Goal: Information Seeking & Learning: Learn about a topic

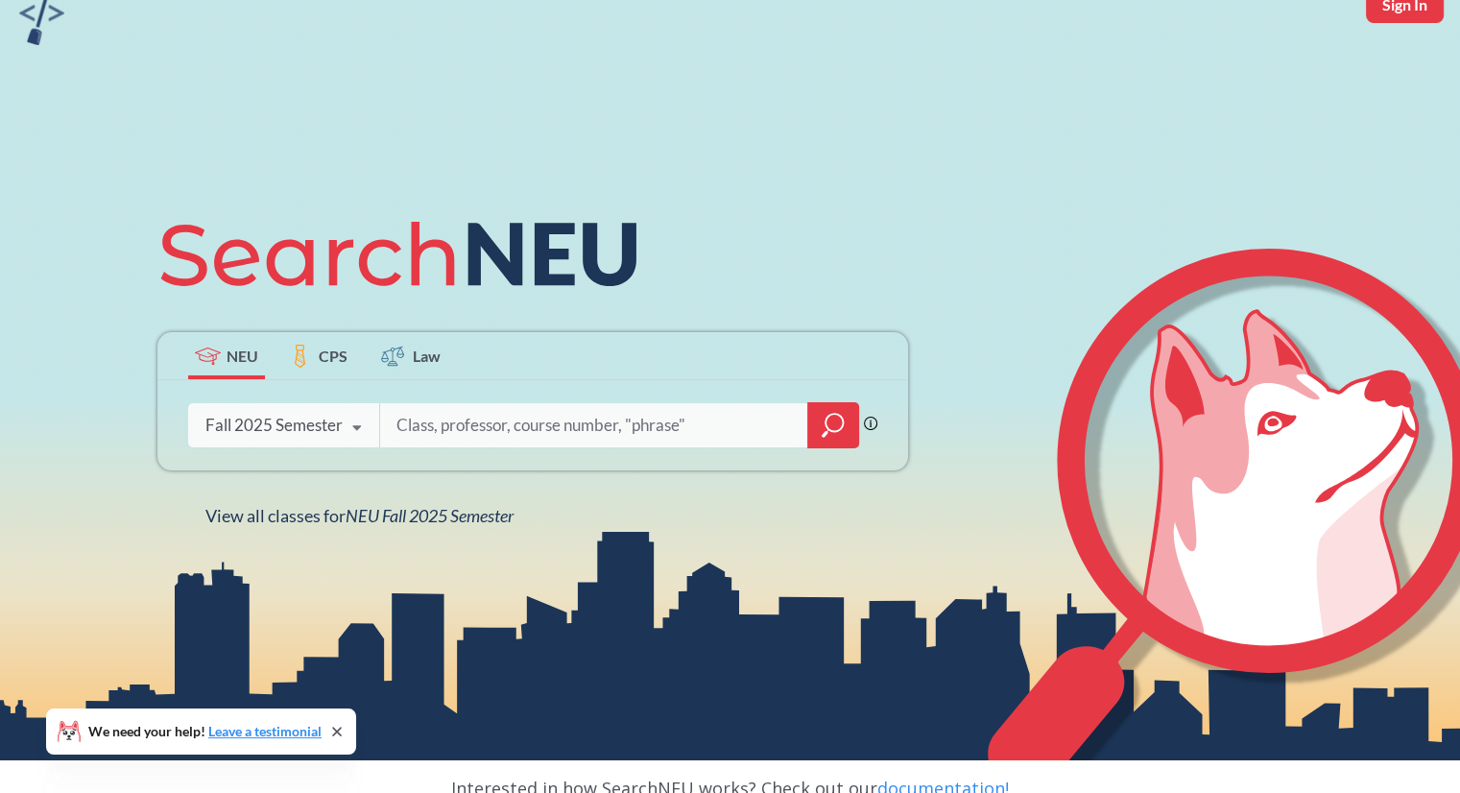
scroll to position [96, 0]
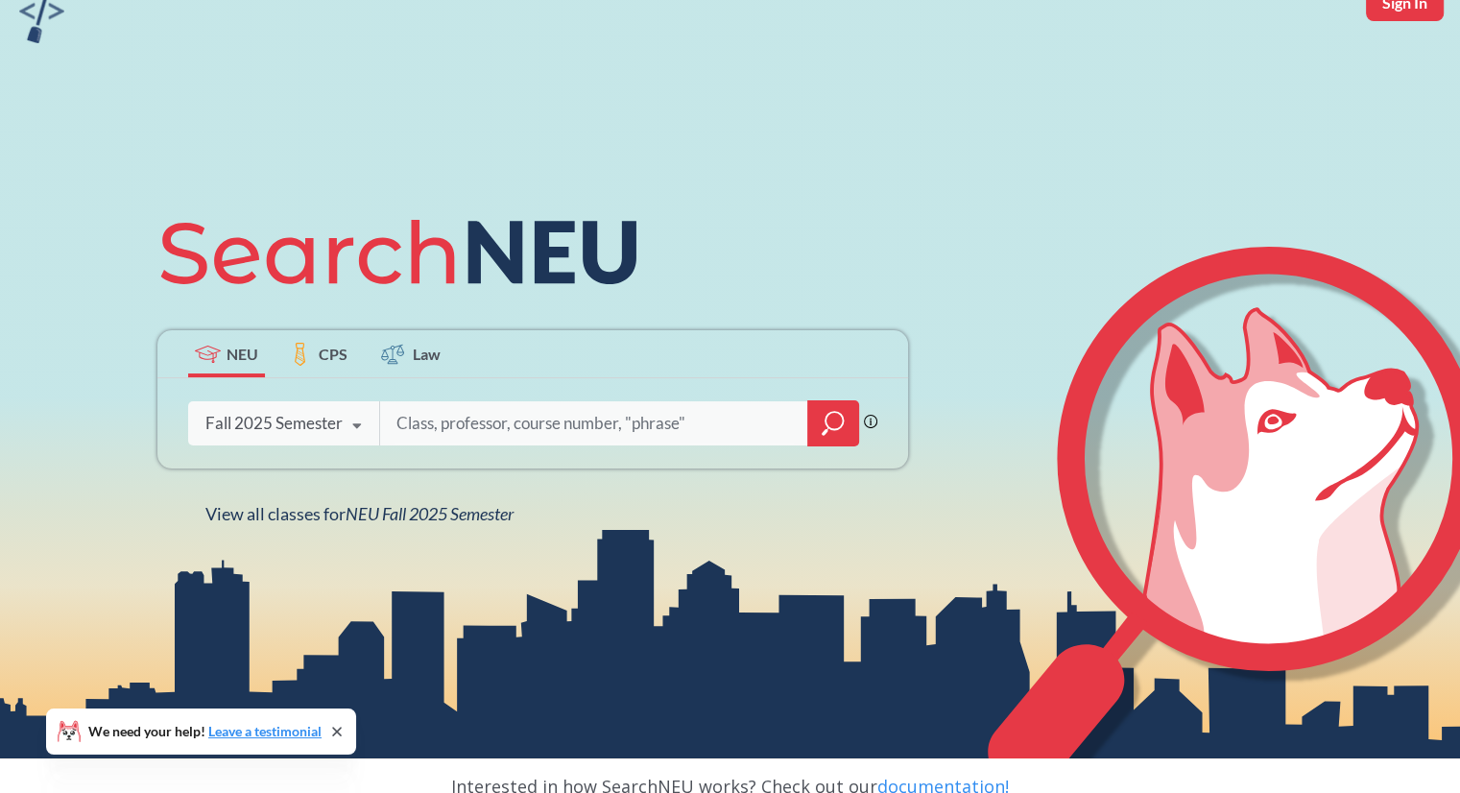
click at [435, 424] on input "search" at bounding box center [593, 423] width 399 height 40
type input "CS 3100"
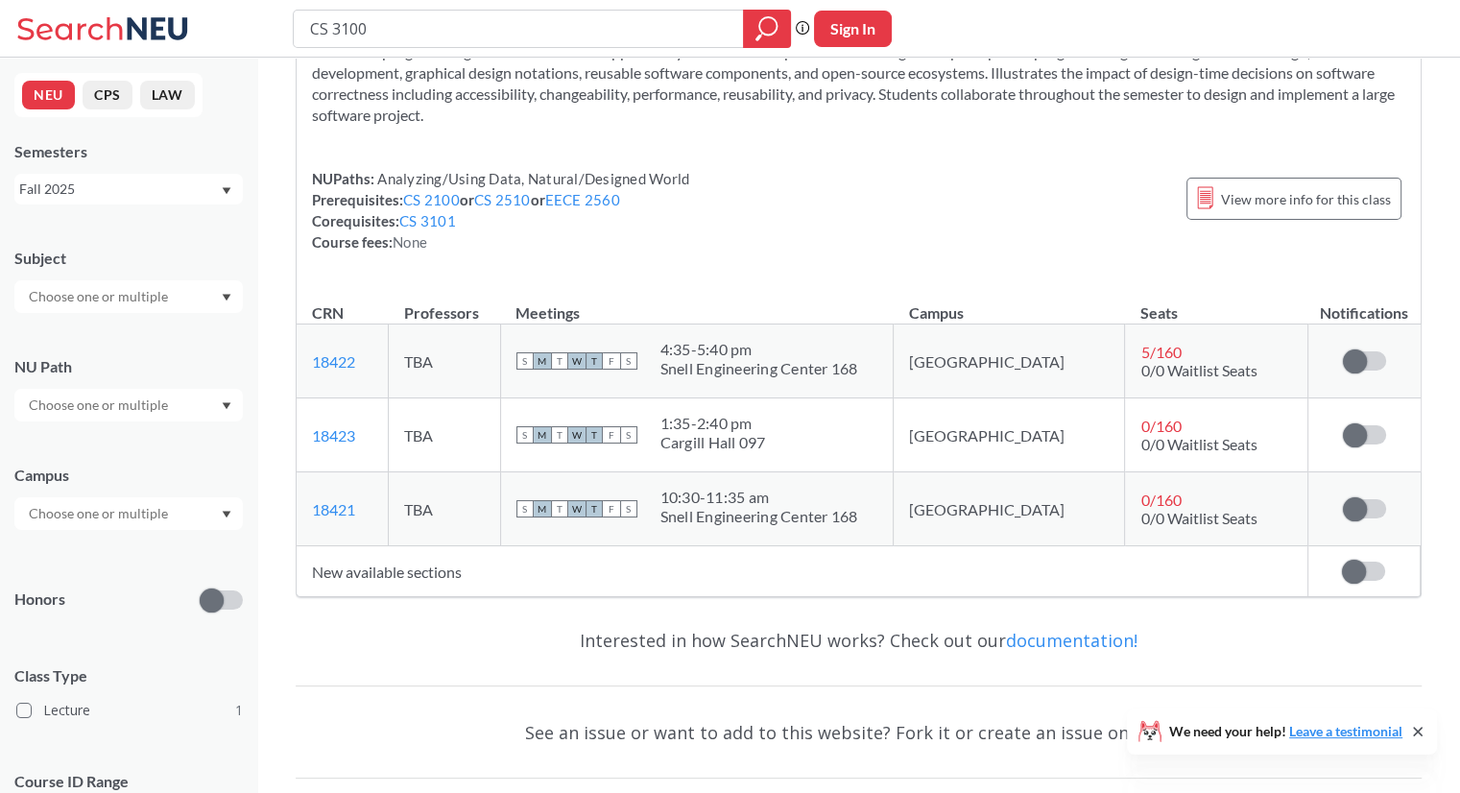
scroll to position [160, 0]
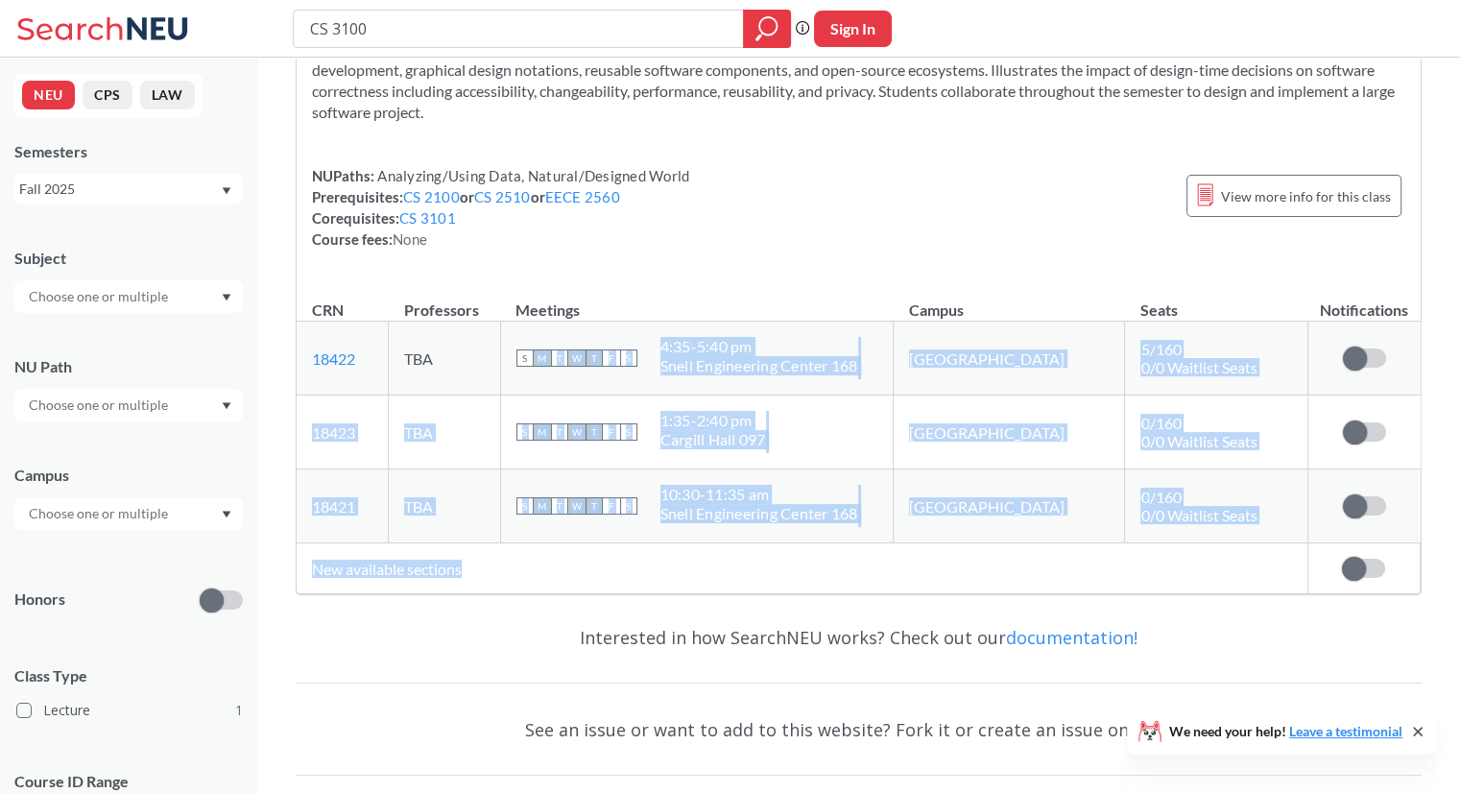
drag, startPoint x: 582, startPoint y: 321, endPoint x: 664, endPoint y: 550, distance: 242.9
click at [664, 550] on table "CRN Professors Meetings Campus Seats Notifications 18422 View this section on B…" at bounding box center [859, 436] width 1124 height 313
click at [664, 550] on td "New available sections" at bounding box center [802, 568] width 1011 height 51
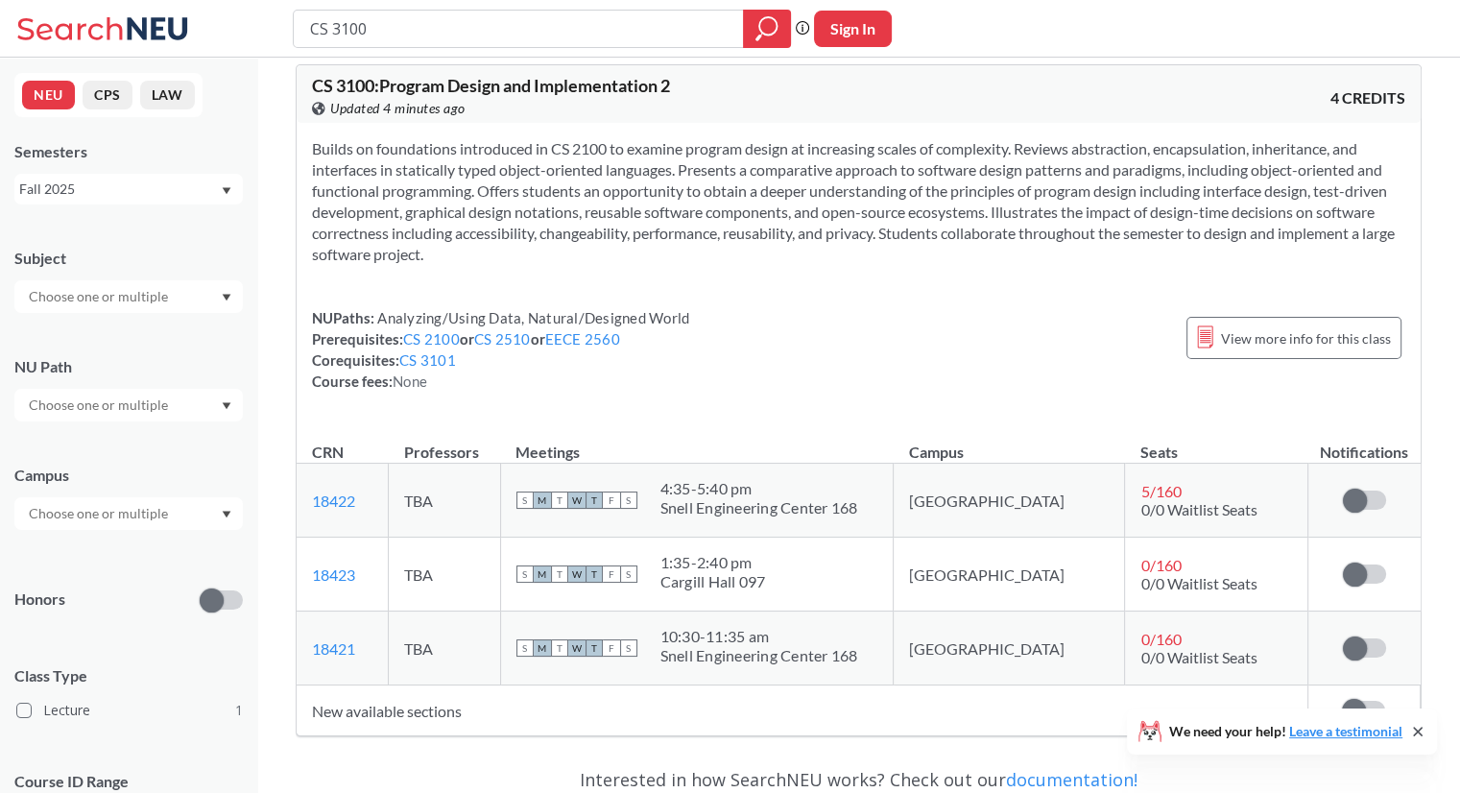
scroll to position [19, 0]
click at [1229, 326] on span "View more info for this class" at bounding box center [1306, 337] width 170 height 24
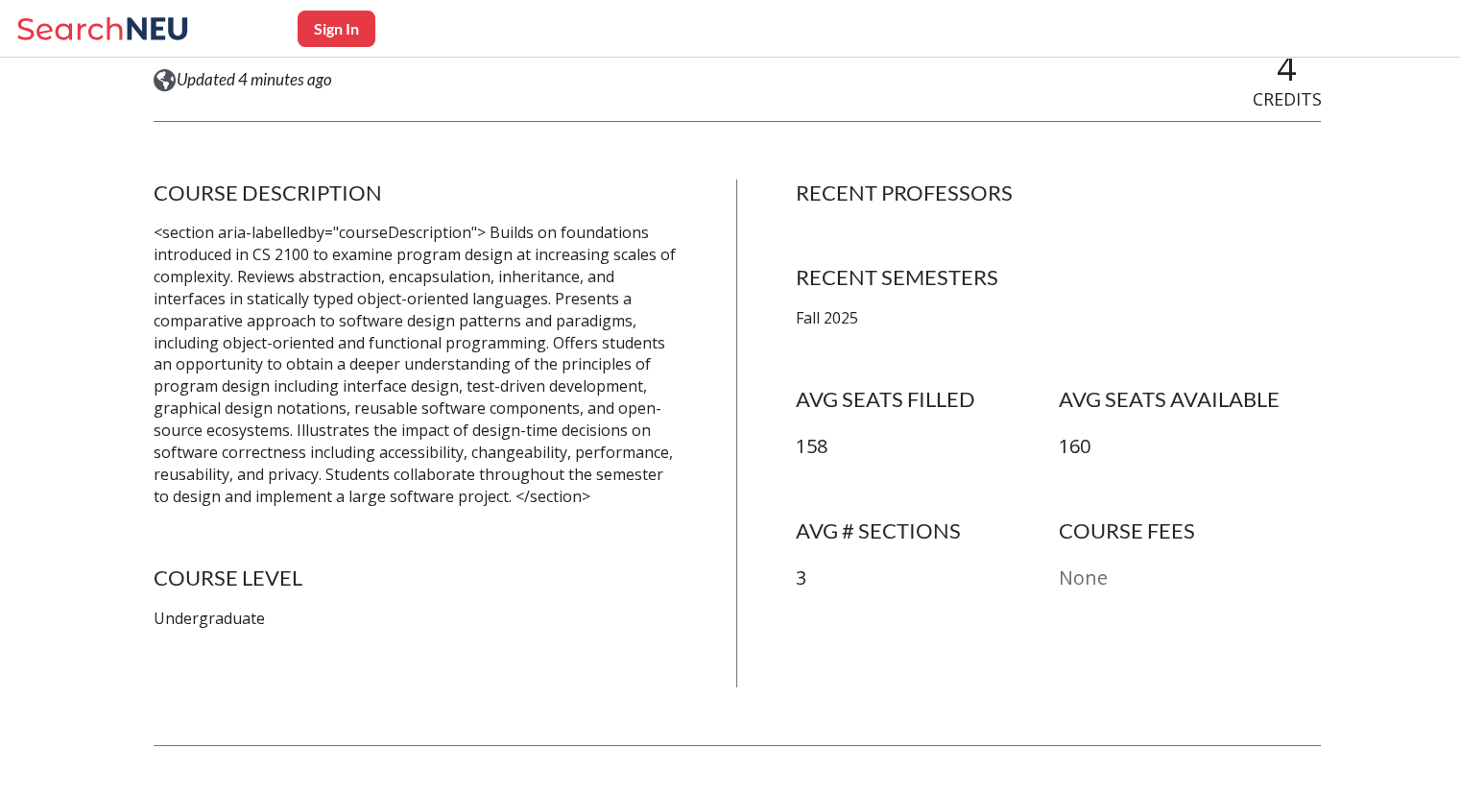
scroll to position [301, 0]
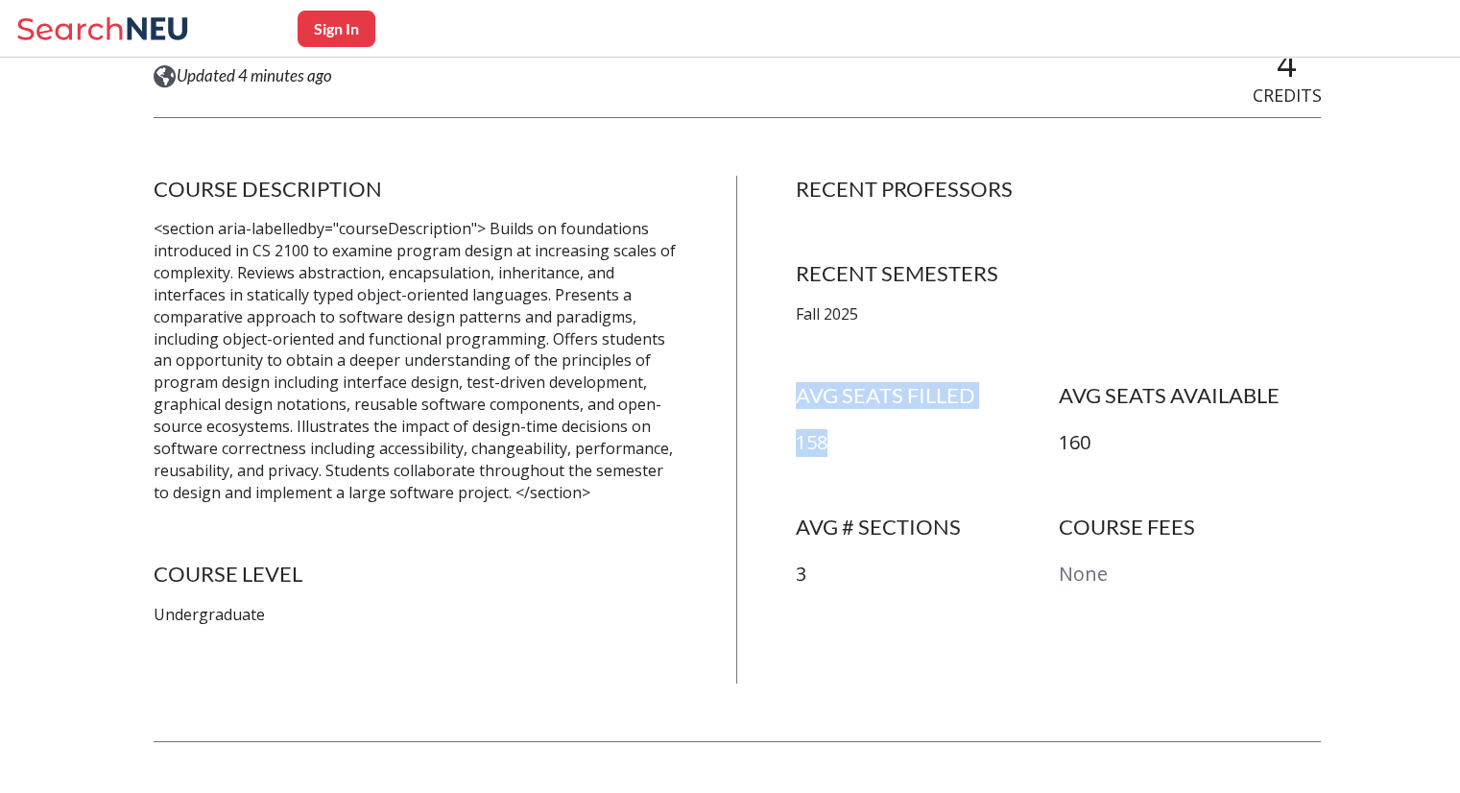
drag, startPoint x: 777, startPoint y: 395, endPoint x: 873, endPoint y: 472, distance: 122.9
click at [873, 472] on div "COURSE DESCRIPTION <section aria-labelledby="courseDescription"> Builds on foun…" at bounding box center [738, 430] width 1168 height 508
click at [873, 472] on div "AVG SEATS FILLED 158 AVG SEATS AVAILABLE 160" at bounding box center [1059, 447] width 526 height 131
drag, startPoint x: 873, startPoint y: 472, endPoint x: 794, endPoint y: 392, distance: 113.3
click at [794, 392] on div "COURSE DESCRIPTION <section aria-labelledby="courseDescription"> Builds on foun…" at bounding box center [738, 430] width 1168 height 508
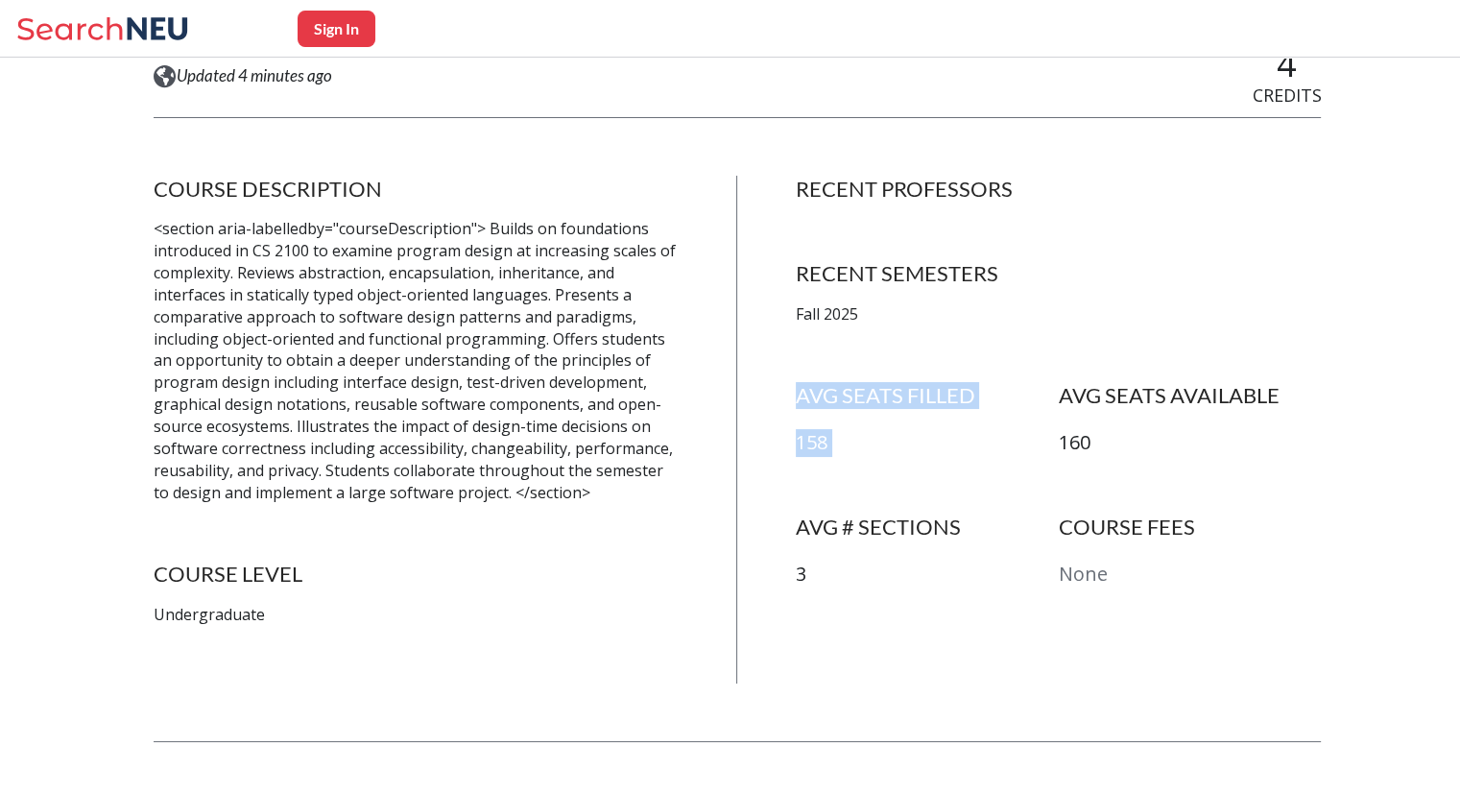
click at [794, 392] on div "COURSE DESCRIPTION <section aria-labelledby="courseDescription"> Builds on foun…" at bounding box center [738, 430] width 1168 height 508
drag, startPoint x: 795, startPoint y: 523, endPoint x: 836, endPoint y: 583, distance: 73.2
click at [836, 583] on div "COURSE DESCRIPTION <section aria-labelledby="courseDescription"> Builds on foun…" at bounding box center [738, 430] width 1168 height 508
click at [836, 583] on p "3" at bounding box center [927, 574] width 263 height 28
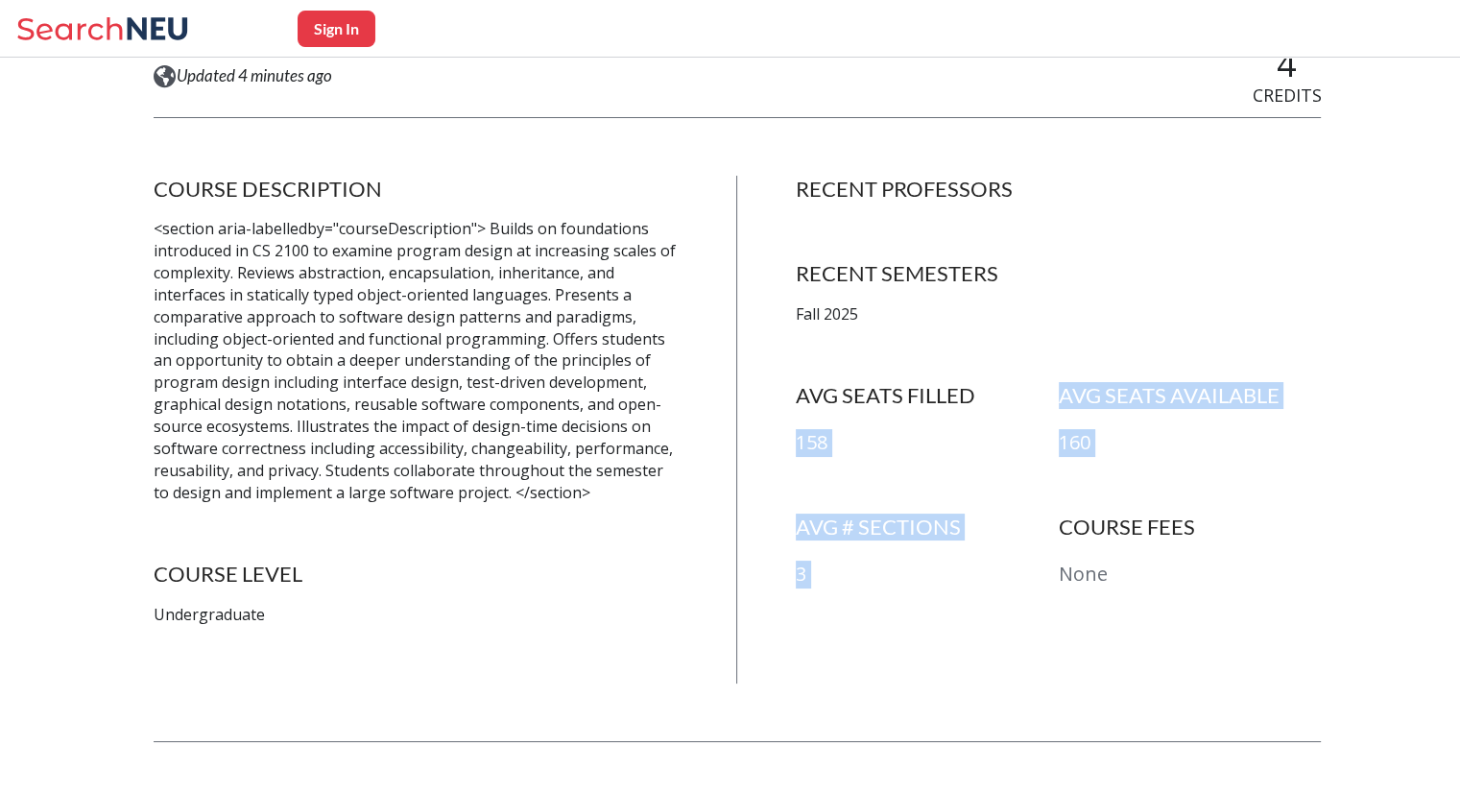
drag, startPoint x: 836, startPoint y: 583, endPoint x: 773, endPoint y: 479, distance: 122.3
click at [773, 479] on div "COURSE DESCRIPTION <section aria-labelledby="courseDescription"> Builds on foun…" at bounding box center [738, 430] width 1168 height 508
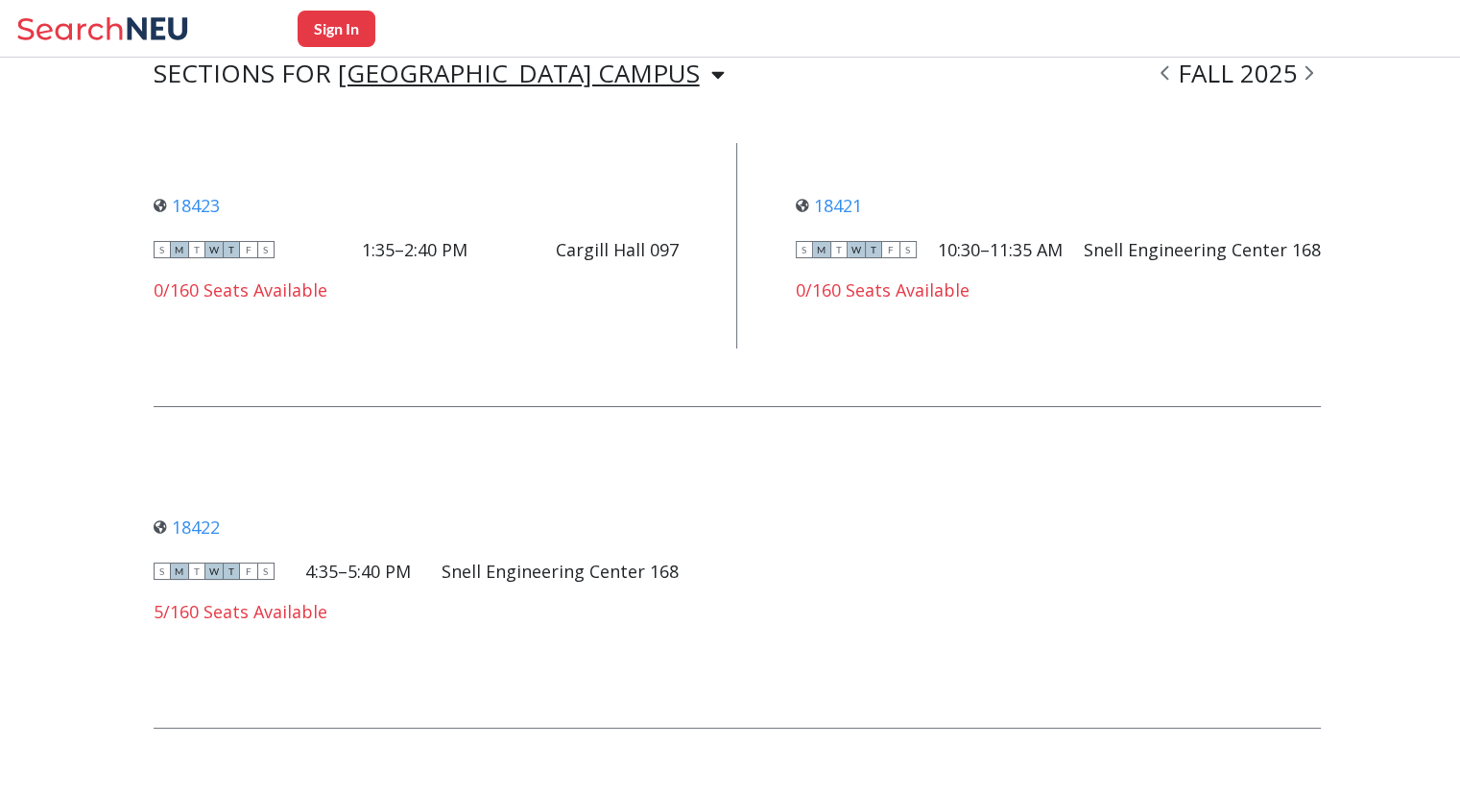
scroll to position [1494, 0]
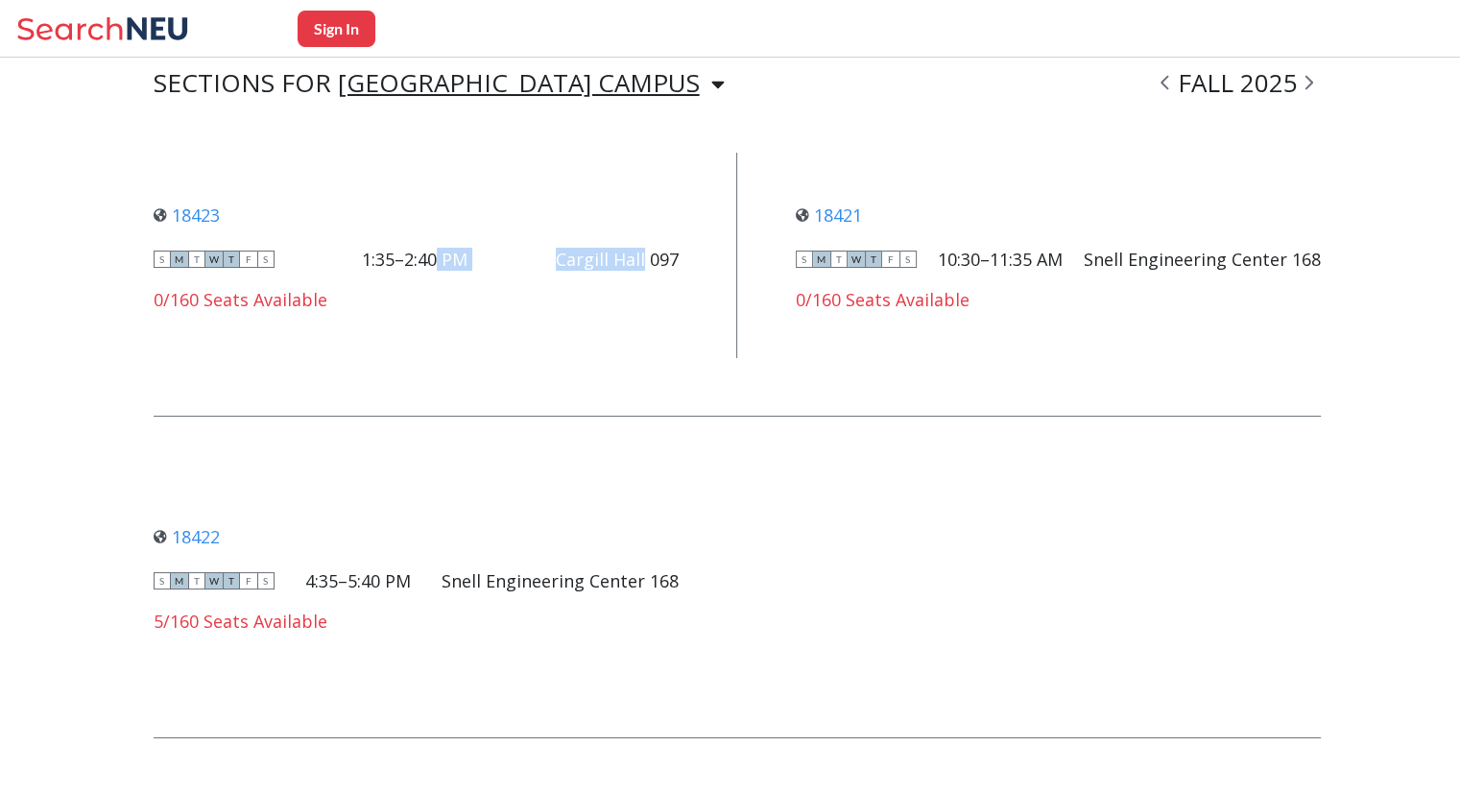
drag, startPoint x: 444, startPoint y: 250, endPoint x: 649, endPoint y: 263, distance: 204.8
click at [649, 263] on div "S M T W T F S 1:35–2:40 PM [PERSON_NAME][GEOGRAPHIC_DATA][PERSON_NAME] 097" at bounding box center [417, 259] width 526 height 21
click at [649, 263] on div "Cargill Hall 097" at bounding box center [617, 259] width 123 height 21
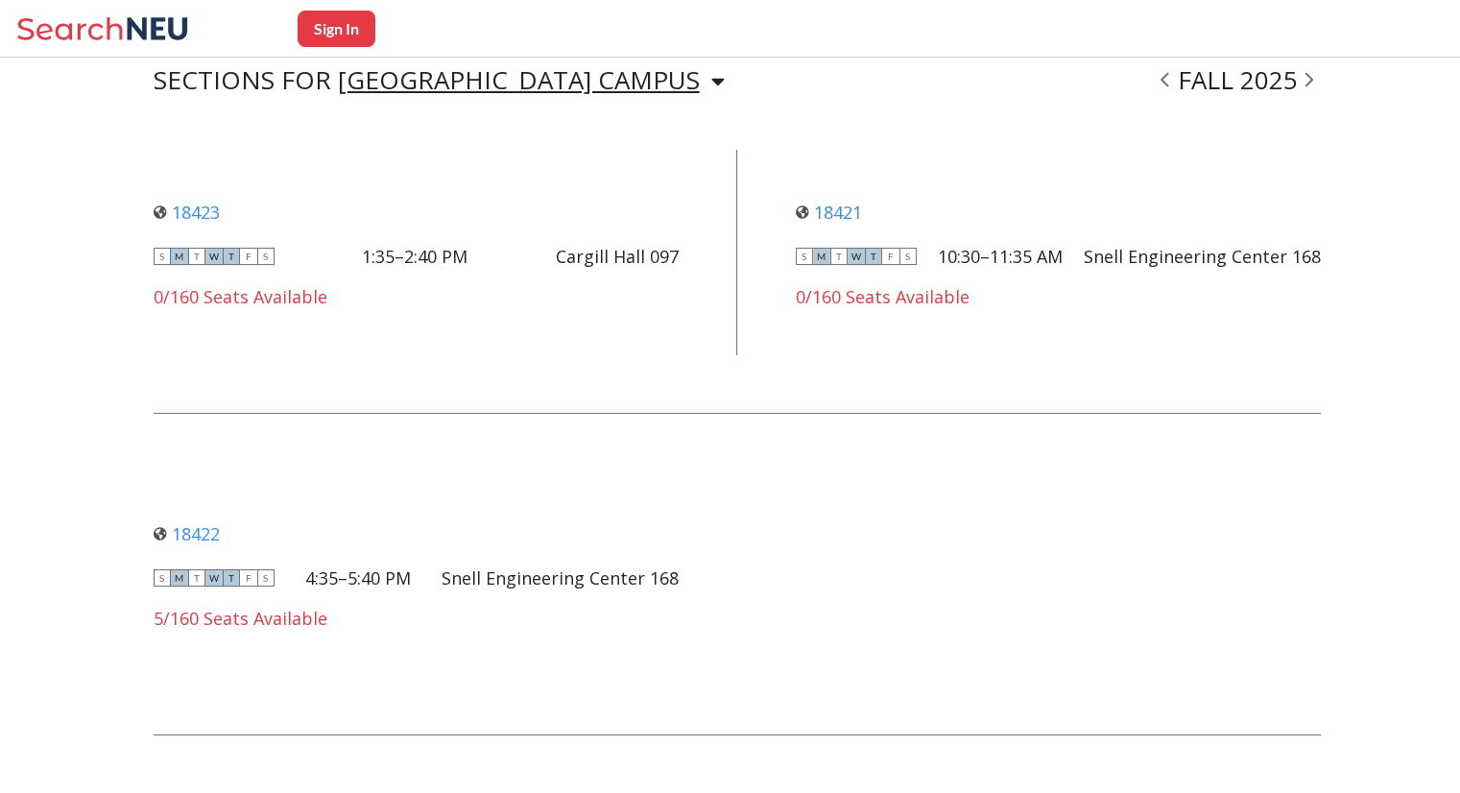
drag, startPoint x: 418, startPoint y: 464, endPoint x: 572, endPoint y: 542, distance: 172.1
click at [572, 542] on div "18422 View this section on Banner. S M T W T F S 4:35–5:40 PM [PERSON_NAME] Eng…" at bounding box center [738, 545] width 1168 height 264
click at [564, 321] on div "18423 View this section on Banner. S M T W T F S 1:35–2:40 PM [PERSON_NAME] [PE…" at bounding box center [417, 253] width 526 height 148
click at [540, 85] on div "[GEOGRAPHIC_DATA] CAMPUS [GEOGRAPHIC_DATA] CAMPUS" at bounding box center [531, 80] width 387 height 23
click at [515, 112] on div "[GEOGRAPHIC_DATA] CAMPUS" at bounding box center [516, 138] width 355 height 70
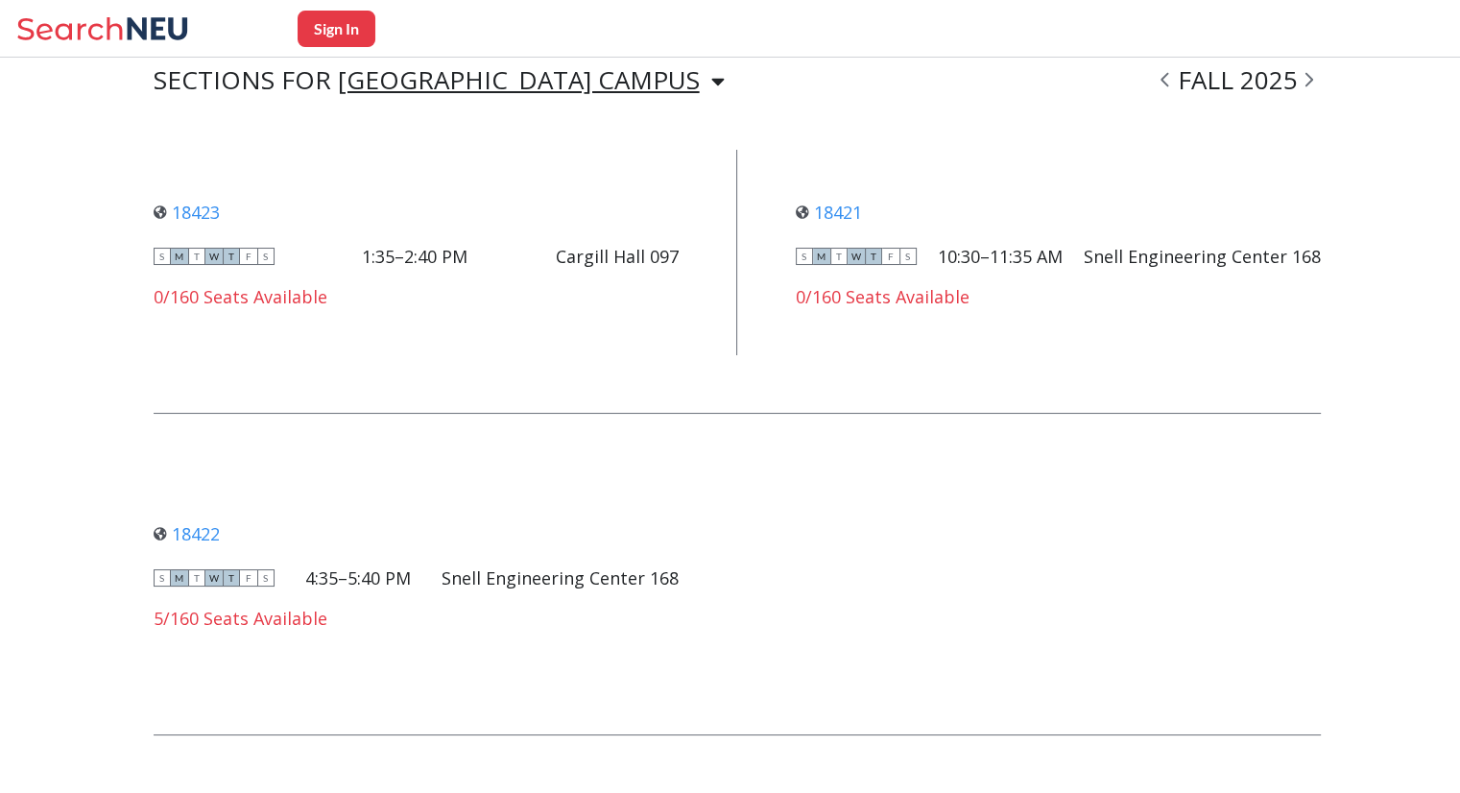
click at [1281, 78] on div "FALL 2025" at bounding box center [1237, 80] width 168 height 23
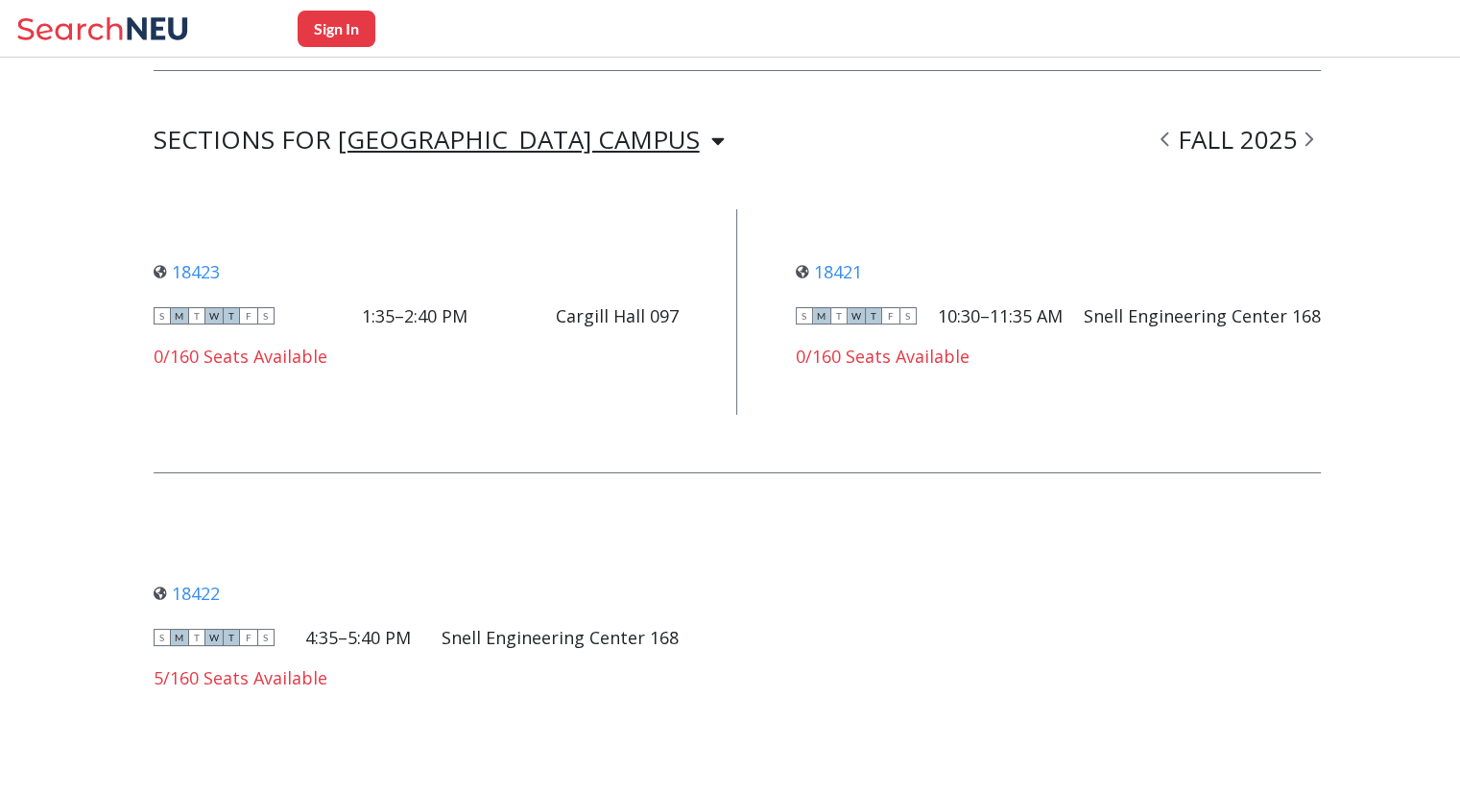
scroll to position [1430, 0]
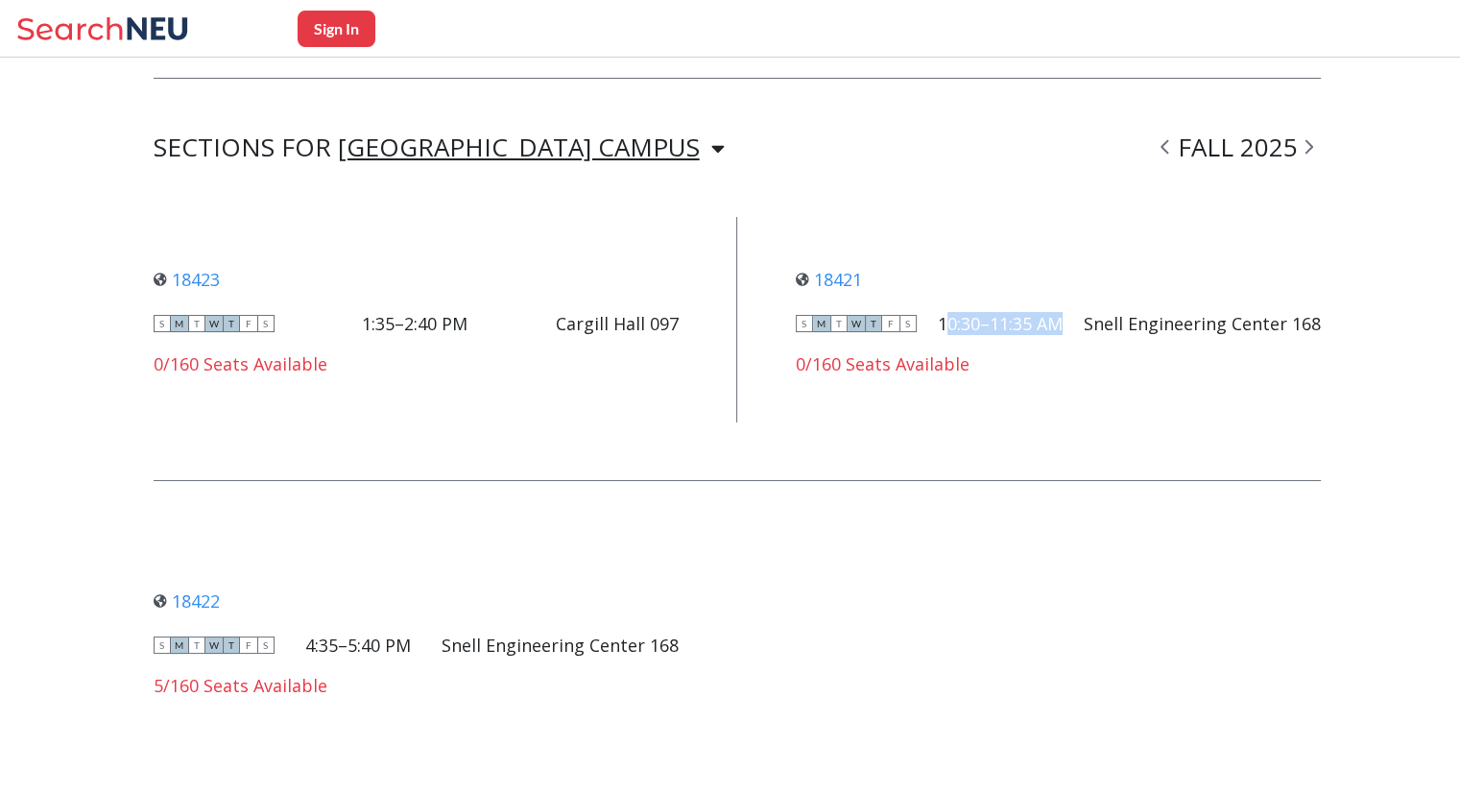
drag, startPoint x: 961, startPoint y: 318, endPoint x: 1075, endPoint y: 328, distance: 114.7
click at [1062, 328] on div "10:30–11:35 AM" at bounding box center [1000, 323] width 125 height 21
drag, startPoint x: 1104, startPoint y: 327, endPoint x: 1340, endPoint y: 327, distance: 236.1
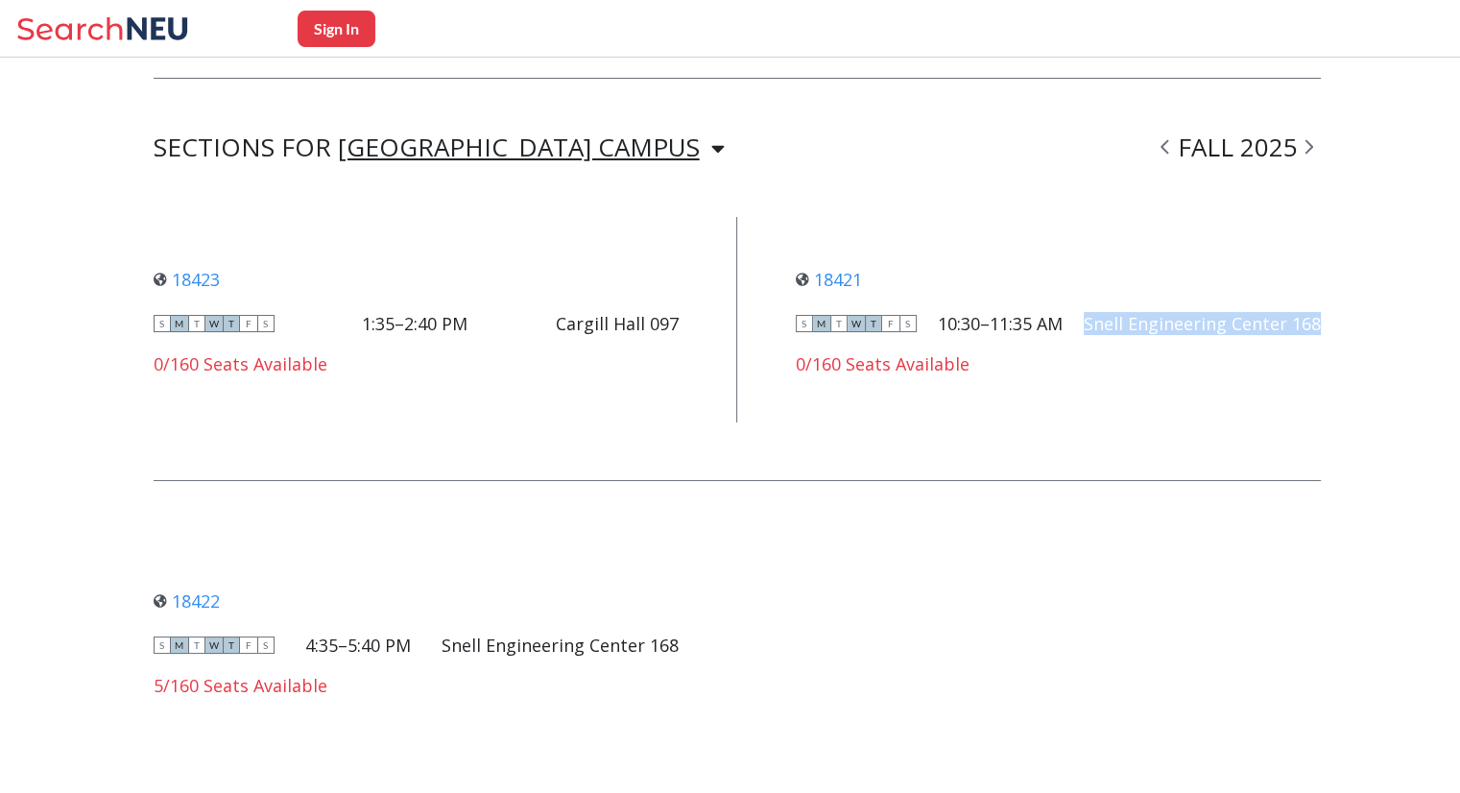
copy div "Snell Engineering Center 168"
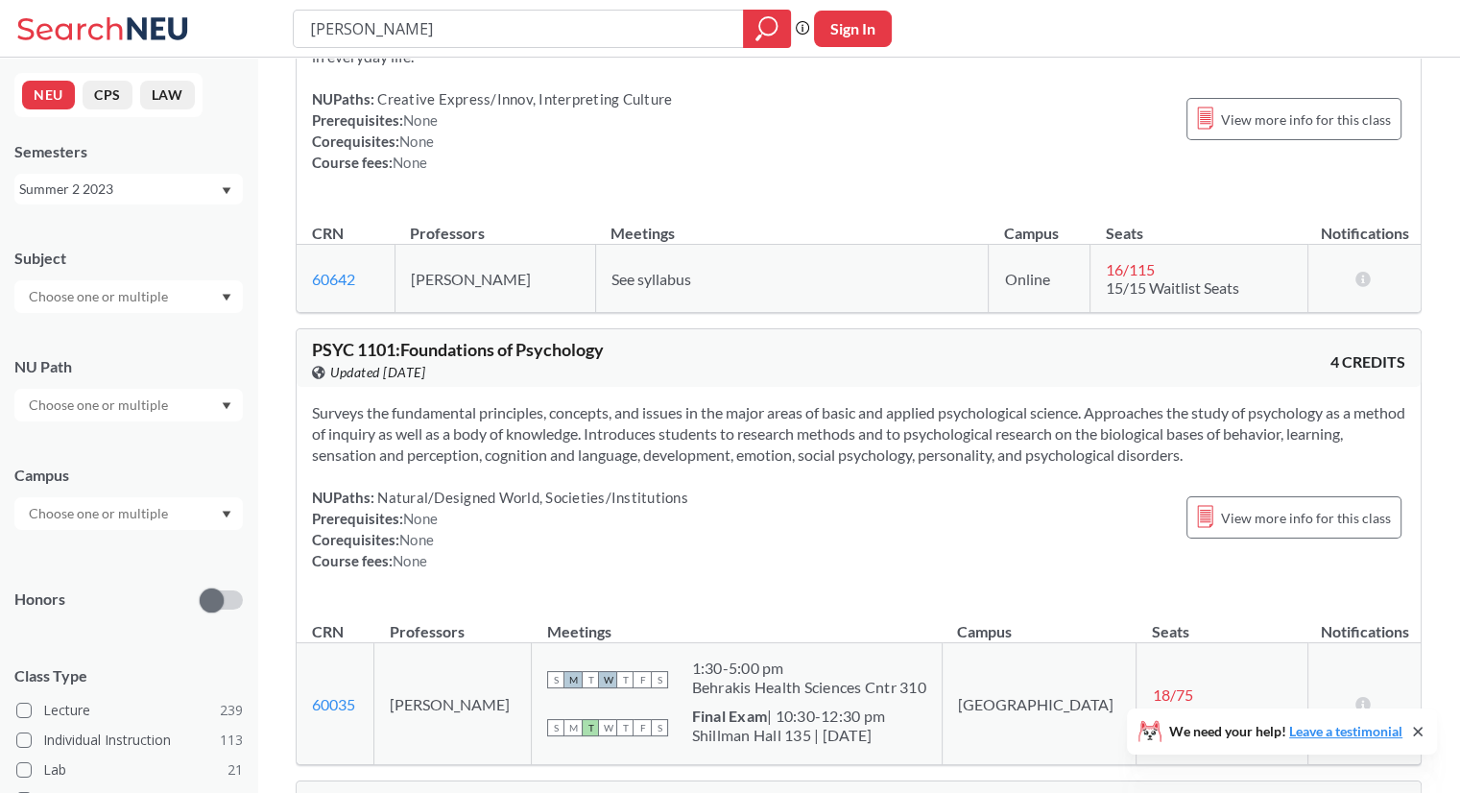
scroll to position [154, 0]
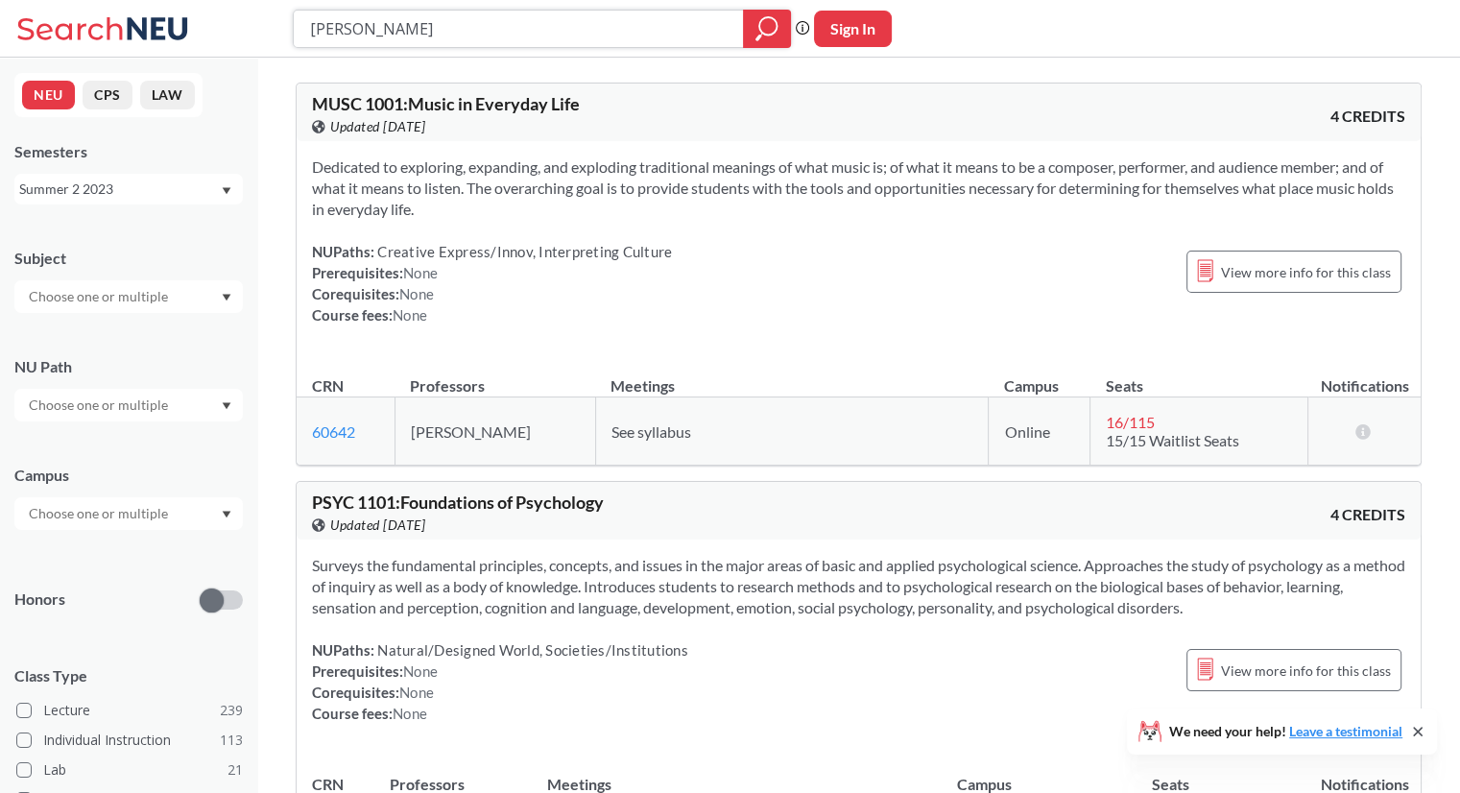
click at [752, 28] on div at bounding box center [767, 29] width 48 height 38
click at [756, 38] on icon "magnifying glass" at bounding box center [758, 37] width 6 height 7
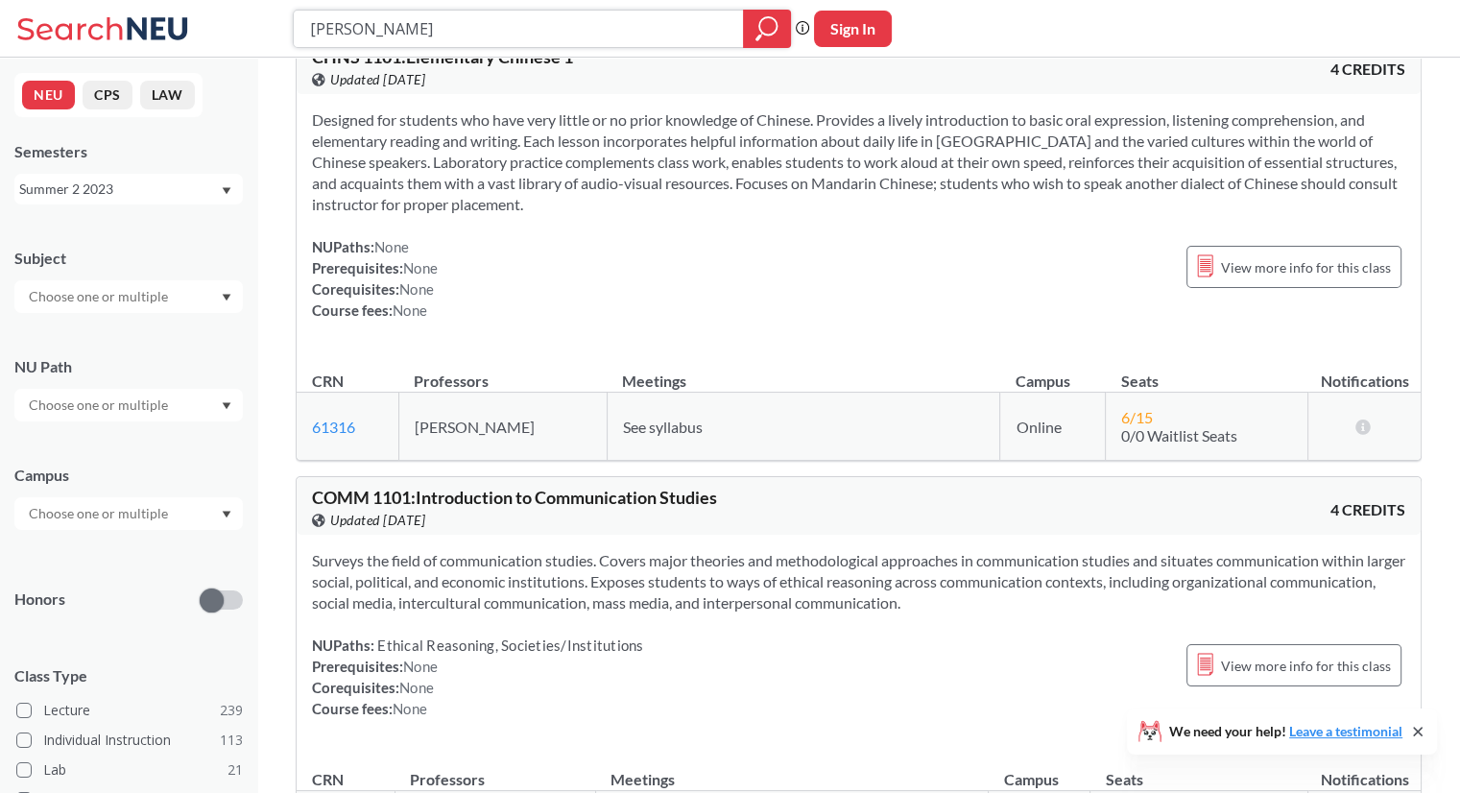
scroll to position [998, 0]
